Goal: Navigation & Orientation: Find specific page/section

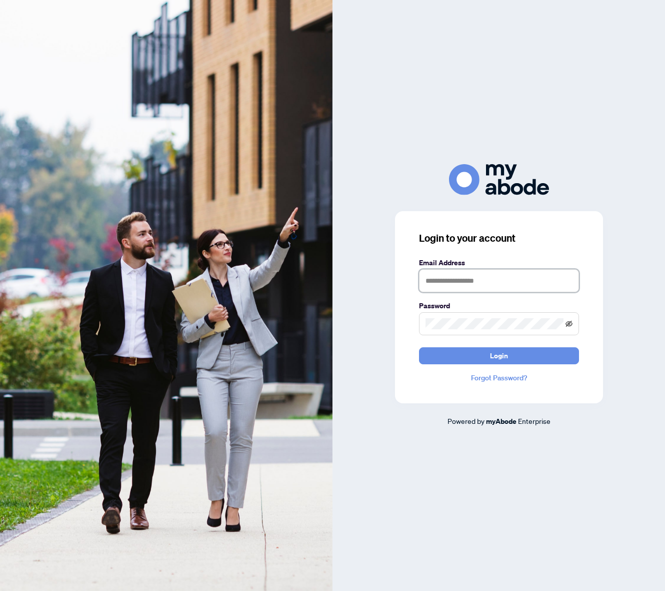
type input "**********"
click at [568, 324] on icon "eye-invisible" at bounding box center [569, 323] width 7 height 6
click at [568, 324] on icon "eye" at bounding box center [569, 323] width 7 height 5
click at [517, 359] on button "Login" at bounding box center [499, 355] width 160 height 17
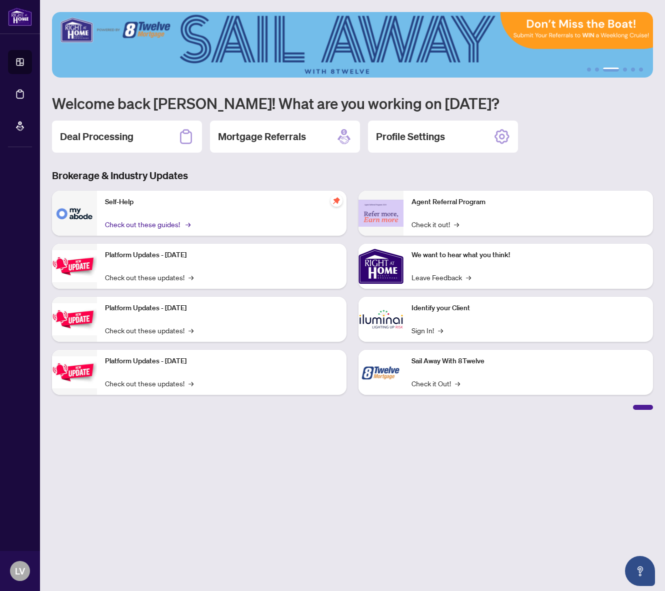
click at [162, 221] on link "Check out these guides! →" at bounding box center [147, 224] width 84 height 11
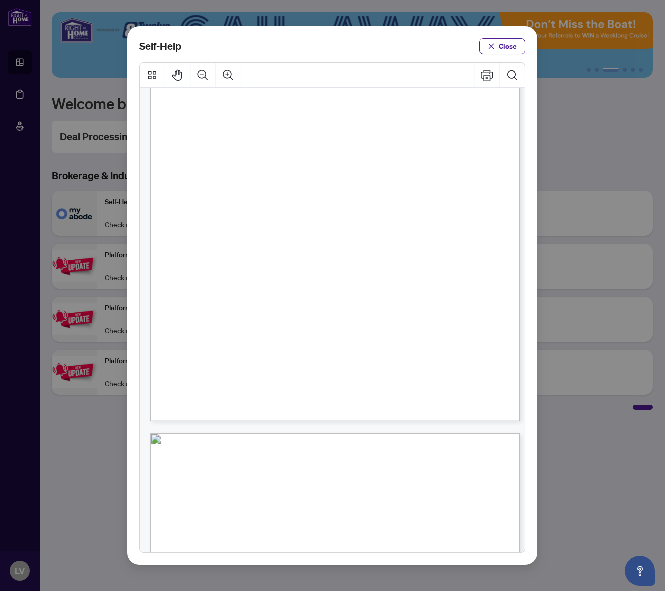
scroll to position [300, 0]
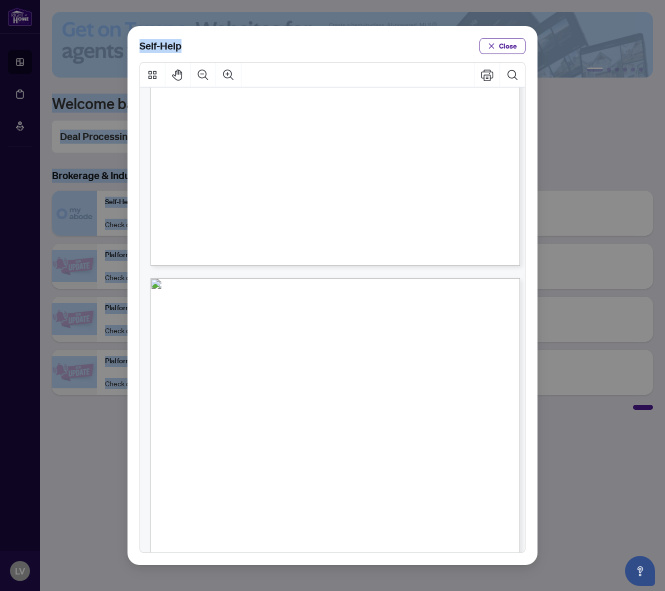
drag, startPoint x: 248, startPoint y: 40, endPoint x: -367, endPoint y: 24, distance: 614.6
click at [0, 24] on html "Dashboard Deal Processing Mortgage Referrals LV Larissa Velitchko larik7@yahoo.…" at bounding box center [332, 295] width 665 height 591
click at [499, 43] on span "Close" at bounding box center [508, 46] width 18 height 16
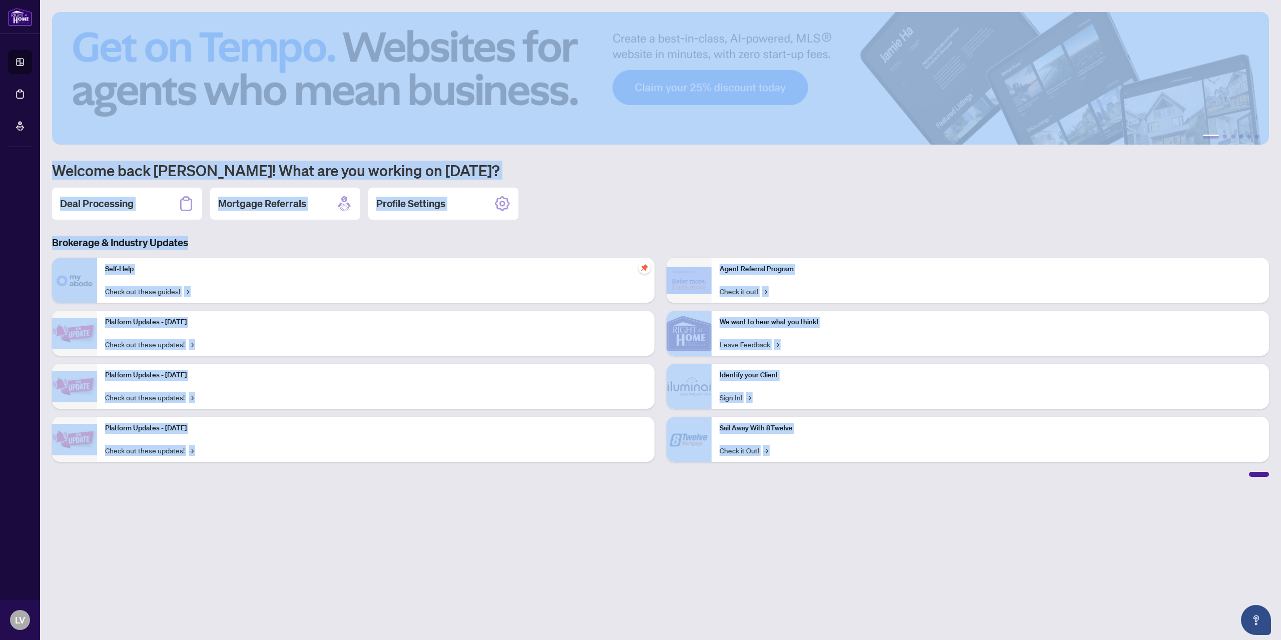
click at [665, 183] on div "1 2 3 4 5 6 Welcome back Larissa! What are you working on today? Deal Processin…" at bounding box center [660, 244] width 1217 height 465
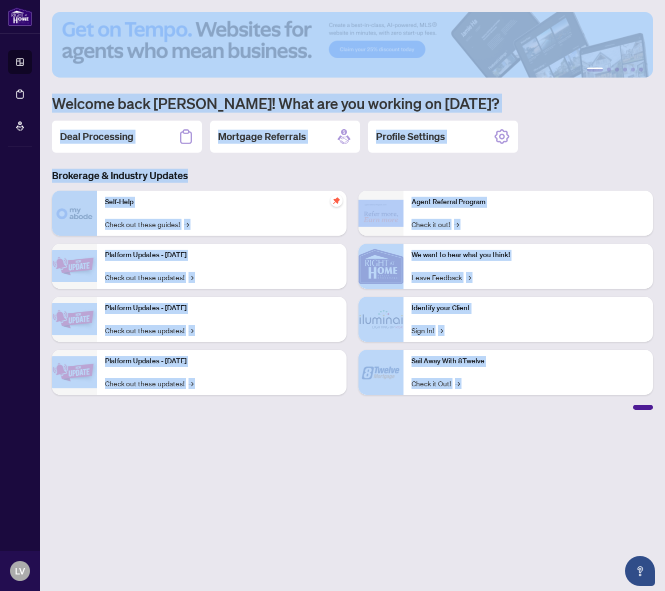
click at [476, 119] on div "1 2 3 4 5 6 Welcome back Larissa! What are you working on today? Deal Processin…" at bounding box center [352, 211] width 601 height 398
click at [545, 139] on div "Deal Processing Mortgage Referrals Profile Settings" at bounding box center [352, 137] width 601 height 32
